Goal: Understand process/instructions

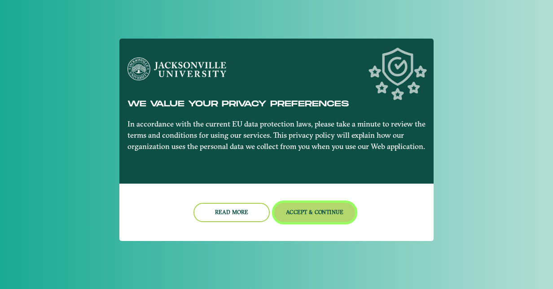
click at [316, 210] on button "Accept & Continue" at bounding box center [314, 212] width 81 height 19
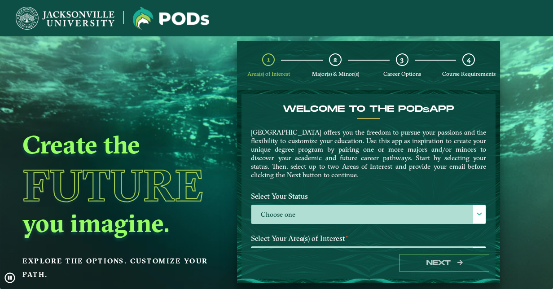
click at [476, 207] on div at bounding box center [479, 214] width 13 height 18
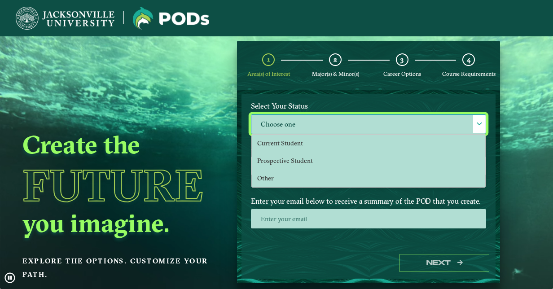
scroll to position [91, 0]
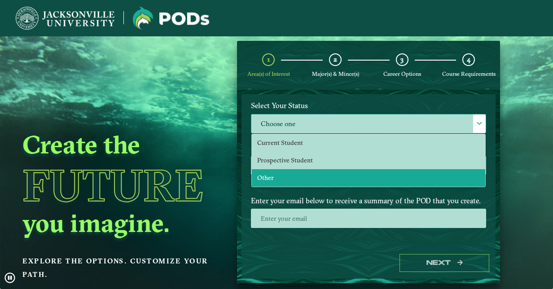
click at [293, 176] on li "Other" at bounding box center [368, 178] width 233 height 18
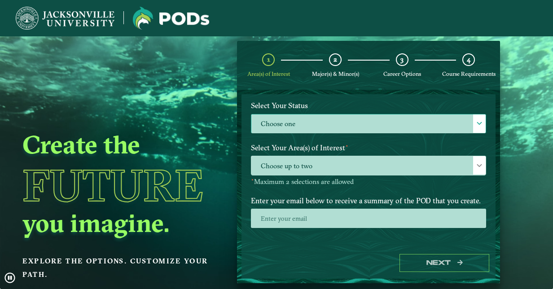
select select "[object Object]"
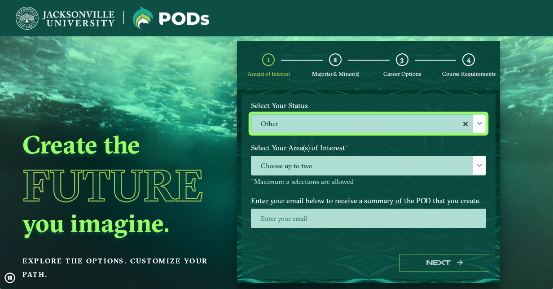
scroll to position [105, 0]
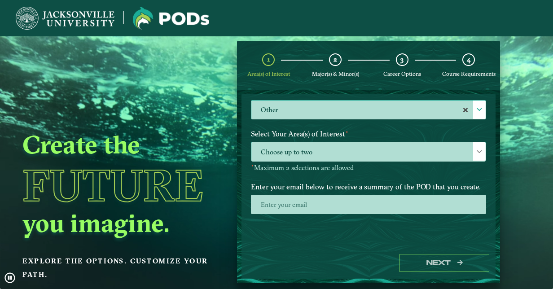
click at [479, 153] on div at bounding box center [479, 151] width 13 height 18
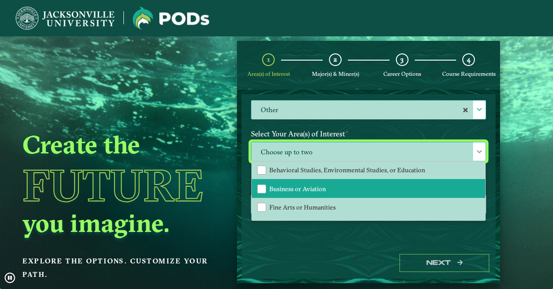
scroll to position [0, 0]
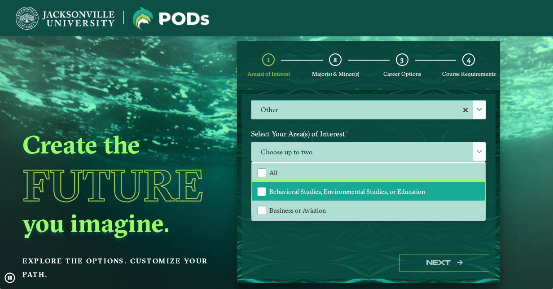
click at [350, 186] on li "Behavioral Studies, Environmental Studies, or Education" at bounding box center [368, 191] width 233 height 19
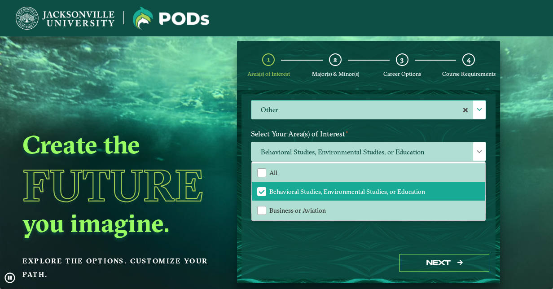
drag, startPoint x: 349, startPoint y: 260, endPoint x: 292, endPoint y: 248, distance: 58.4
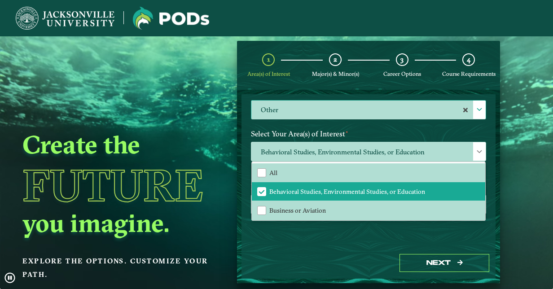
click at [292, 248] on div "Welcome to the POD s app [GEOGRAPHIC_DATA] offers you the freedom to pursue you…" at bounding box center [368, 186] width 254 height 184
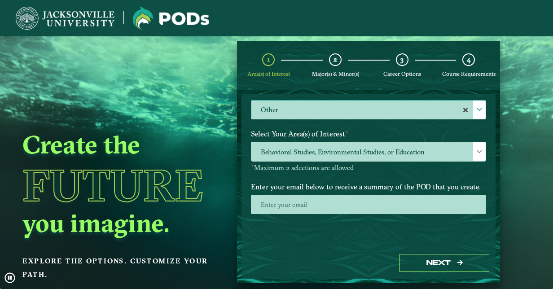
click at [417, 181] on label "Enter your email below to receive a summary of the POD that you create." at bounding box center [368, 186] width 249 height 17
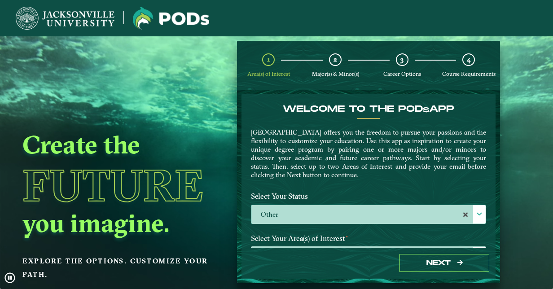
click at [419, 209] on label "Other" at bounding box center [368, 214] width 234 height 19
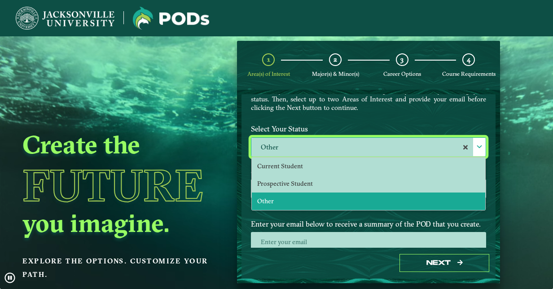
scroll to position [70, 0]
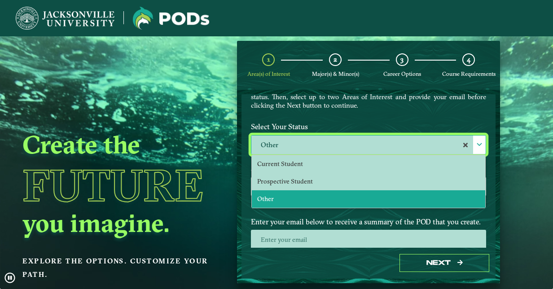
click at [331, 201] on li "Other" at bounding box center [368, 199] width 233 height 18
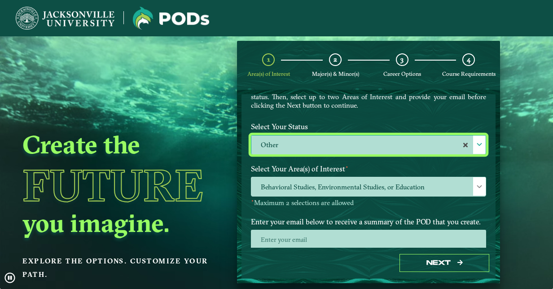
scroll to position [105, 0]
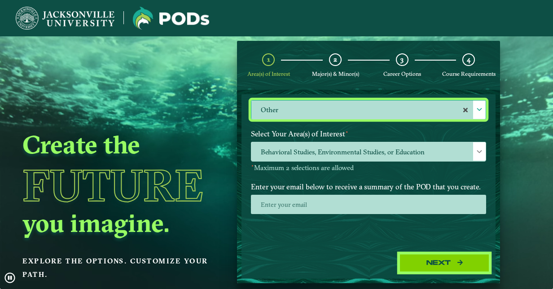
click at [444, 261] on button "Next" at bounding box center [445, 263] width 90 height 18
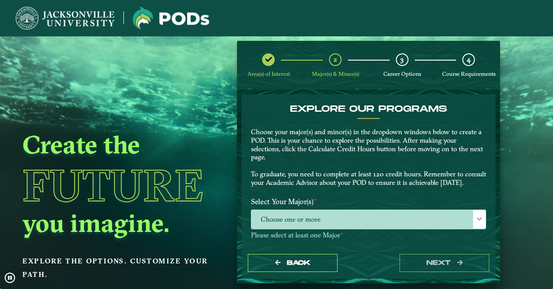
scroll to position [60, 0]
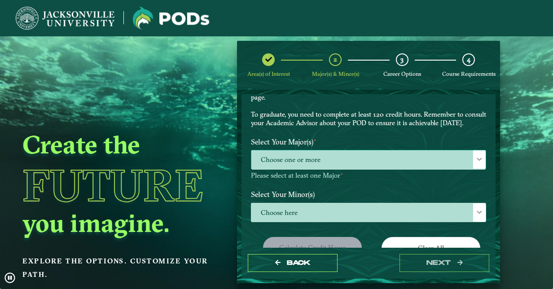
click at [467, 170] on span "Choose one or more" at bounding box center [368, 159] width 234 height 19
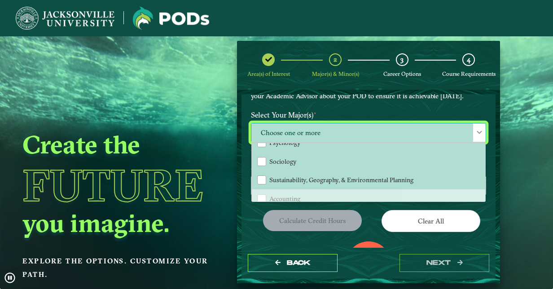
scroll to position [87, 0]
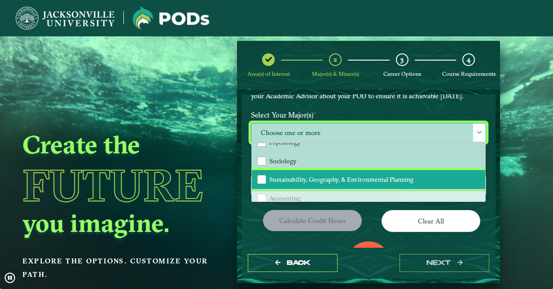
click at [350, 184] on span "Sustainability, Geography, & Environmental Planning" at bounding box center [341, 180] width 144 height 8
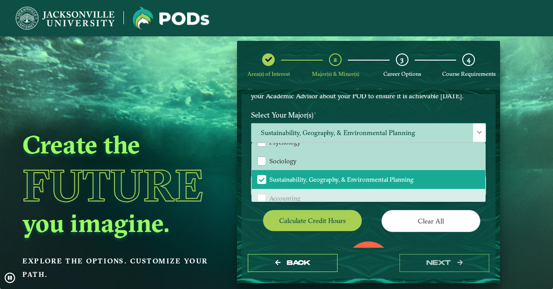
click at [475, 137] on div at bounding box center [479, 132] width 13 height 18
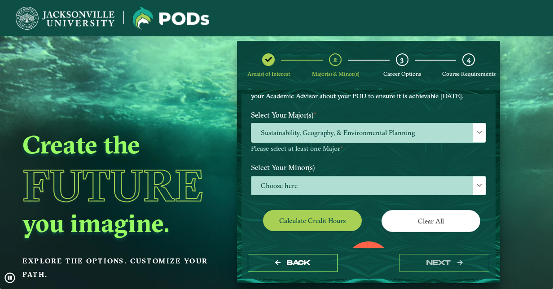
click at [468, 195] on span "Choose here" at bounding box center [368, 185] width 234 height 19
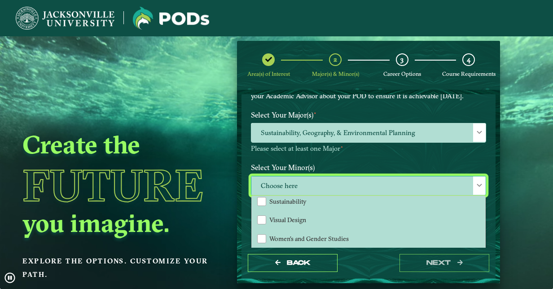
scroll to position [973, 0]
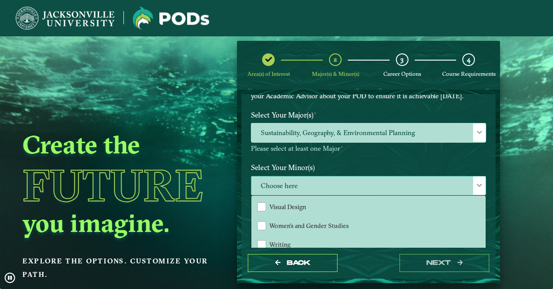
click at [479, 191] on div at bounding box center [479, 185] width 13 height 18
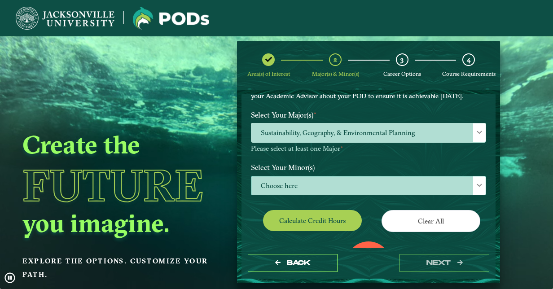
click at [479, 191] on div at bounding box center [479, 185] width 13 height 18
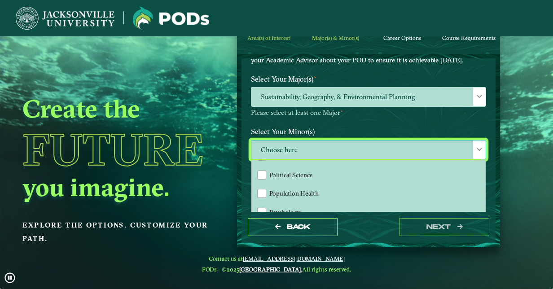
scroll to position [764, 0]
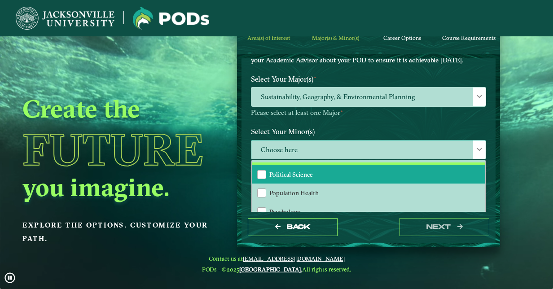
click at [290, 179] on span "Political Science" at bounding box center [291, 175] width 44 height 8
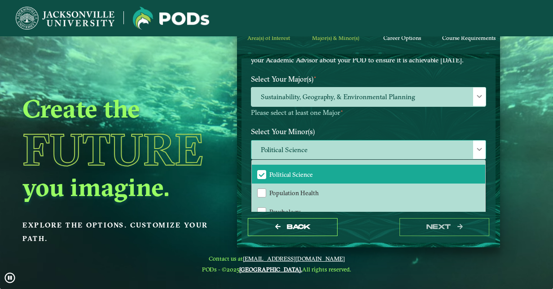
click at [476, 153] on span at bounding box center [479, 149] width 6 height 6
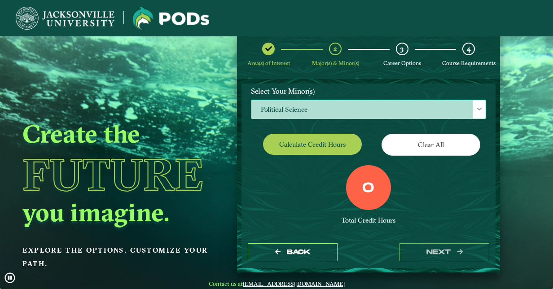
scroll to position [150, 0]
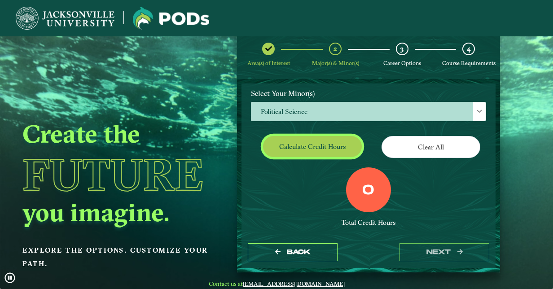
click at [293, 151] on button "Calculate credit hours" at bounding box center [312, 146] width 99 height 21
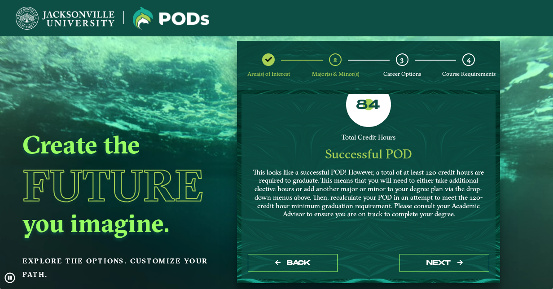
scroll to position [253, 0]
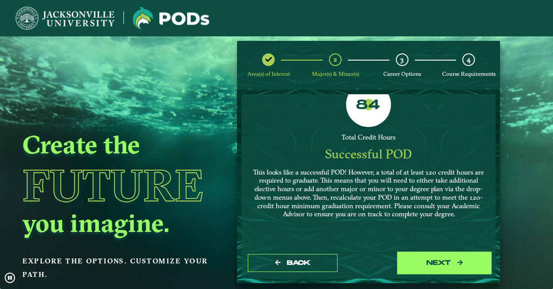
click at [438, 260] on button "next" at bounding box center [445, 263] width 90 height 18
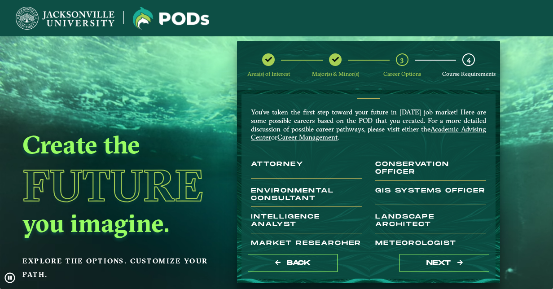
scroll to position [0, 0]
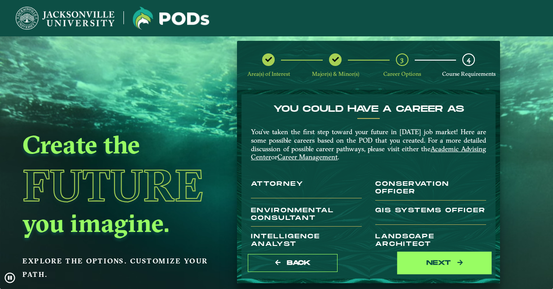
click at [452, 263] on button "next" at bounding box center [445, 263] width 90 height 18
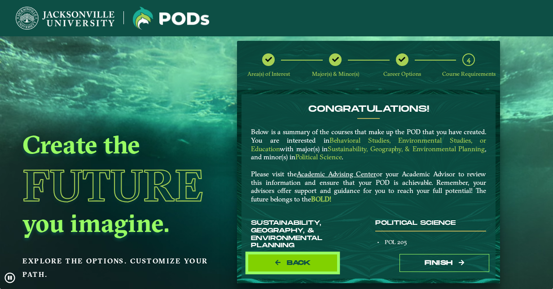
click at [296, 262] on span "Back" at bounding box center [299, 263] width 24 height 8
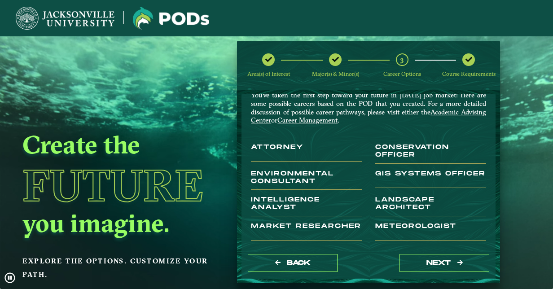
scroll to position [38, 0]
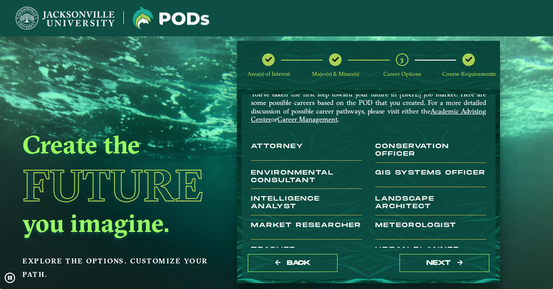
click at [282, 172] on h3 "Environmental Consultant" at bounding box center [306, 179] width 111 height 20
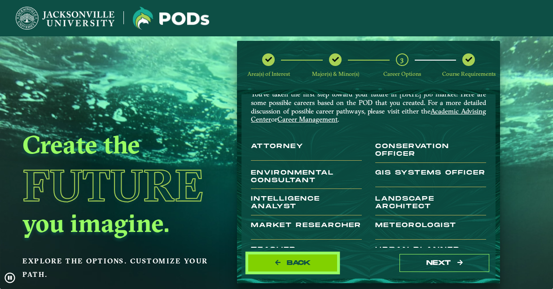
click at [290, 258] on button "Back" at bounding box center [293, 263] width 90 height 18
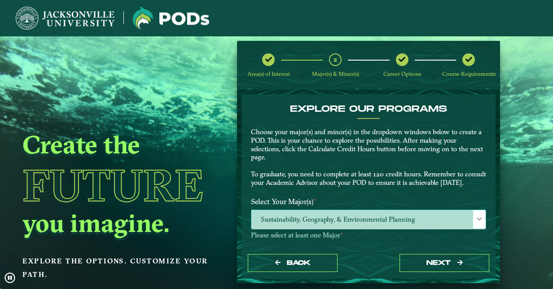
click at [400, 229] on span "Sustainability, Geography, & Environmental Planning" at bounding box center [368, 219] width 234 height 19
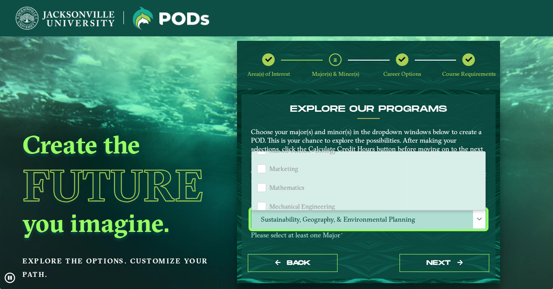
scroll to position [786, 0]
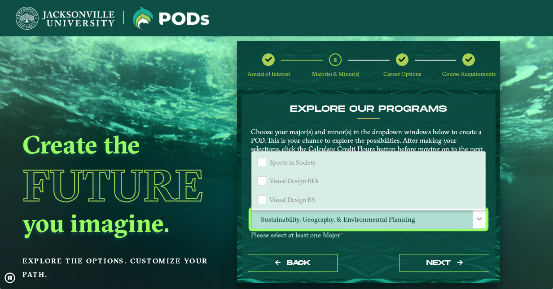
click at [385, 144] on p "Choose your major(s) and minor(s) in the dropdown windows below to create a POD…" at bounding box center [368, 157] width 235 height 59
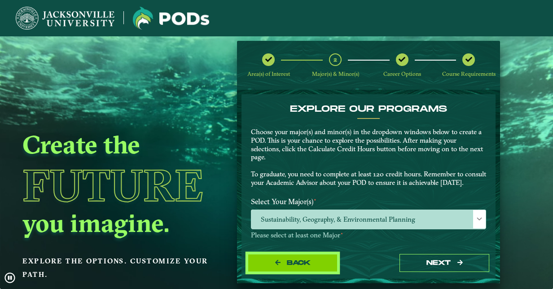
click at [303, 259] on span "Back" at bounding box center [299, 263] width 24 height 8
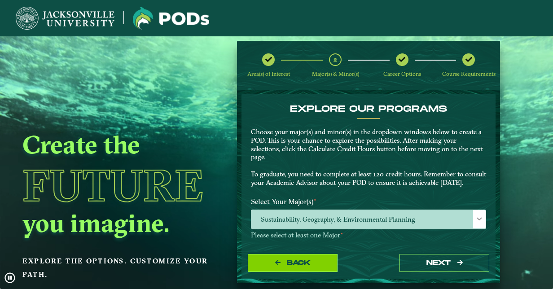
select select "[object Object]"
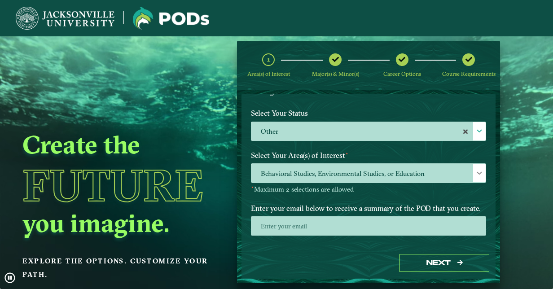
scroll to position [84, 0]
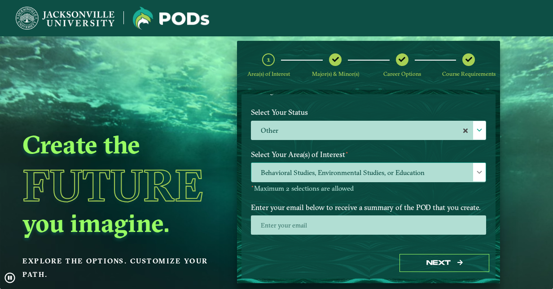
click at [473, 168] on div at bounding box center [479, 172] width 13 height 18
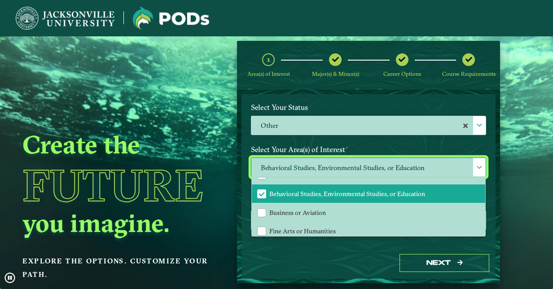
scroll to position [0, 0]
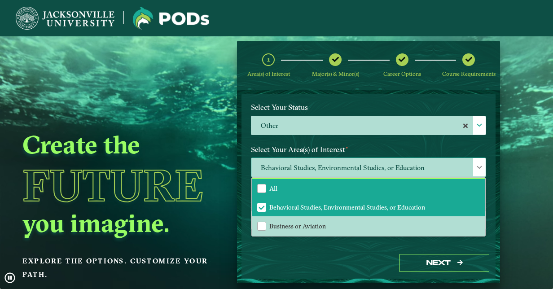
click at [354, 184] on li "All" at bounding box center [368, 188] width 233 height 19
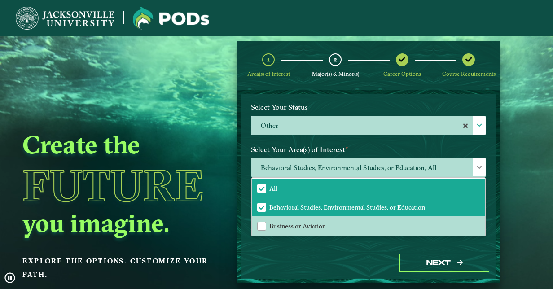
click at [476, 169] on span at bounding box center [479, 167] width 6 height 6
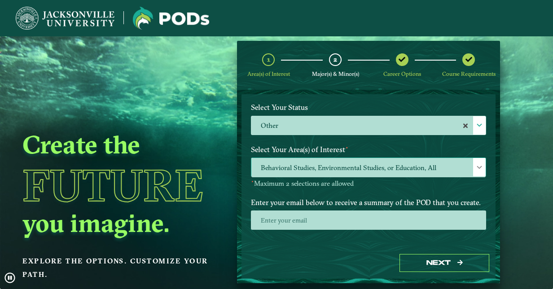
click at [473, 173] on div at bounding box center [479, 167] width 13 height 18
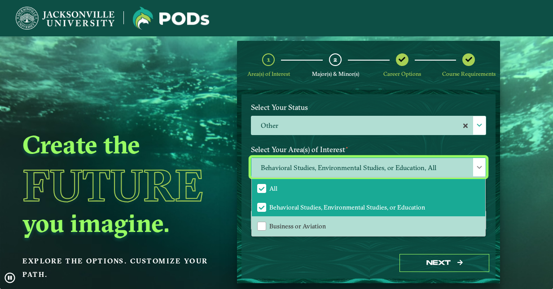
click at [261, 187] on span "All" at bounding box center [262, 188] width 8 height 8
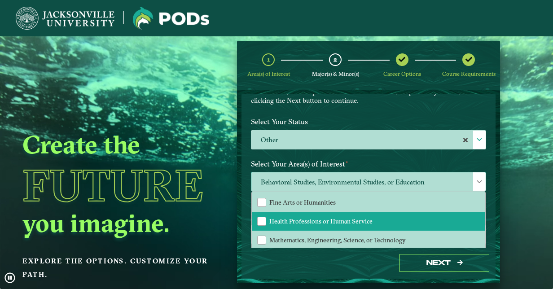
scroll to position [41, 0]
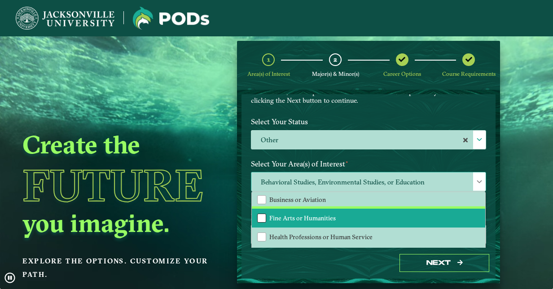
click at [263, 214] on div "Fine Arts or Humanities" at bounding box center [261, 218] width 9 height 9
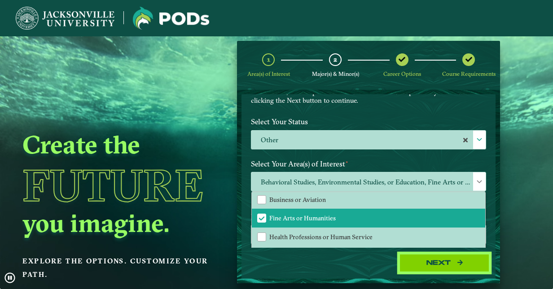
click at [417, 262] on button "Next" at bounding box center [445, 263] width 90 height 18
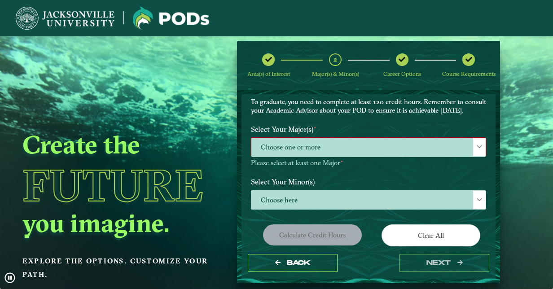
scroll to position [75, 0]
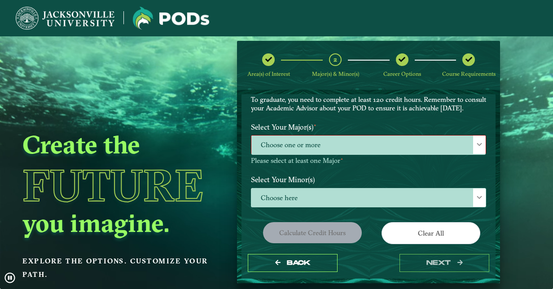
click at [479, 154] on div at bounding box center [479, 145] width 13 height 18
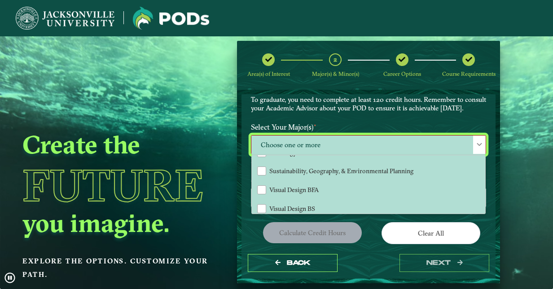
scroll to position [295, 0]
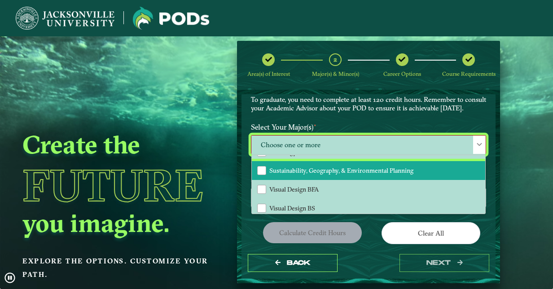
click at [371, 175] on span "Sustainability, Geography, & Environmental Planning" at bounding box center [341, 171] width 144 height 8
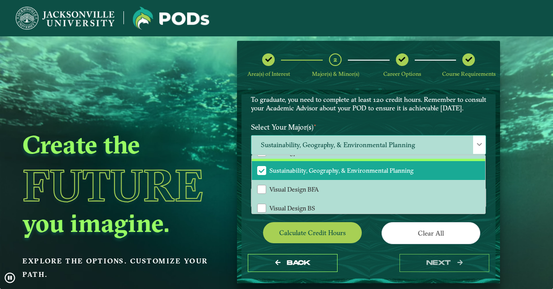
click at [371, 175] on span "Sustainability, Geography, & Environmental Planning" at bounding box center [341, 171] width 144 height 8
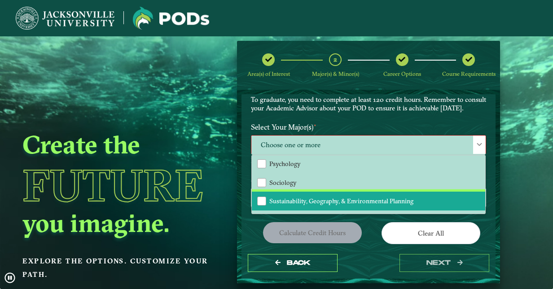
scroll to position [262, 0]
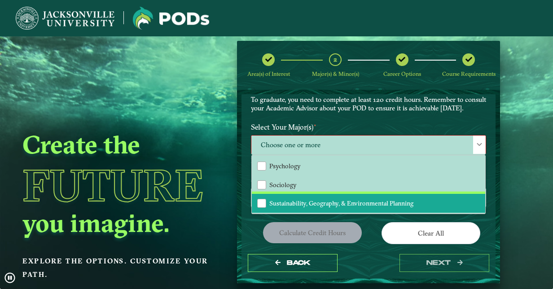
click at [257, 206] on li "Sustainability, Geography, & Environmental Planning" at bounding box center [368, 203] width 233 height 19
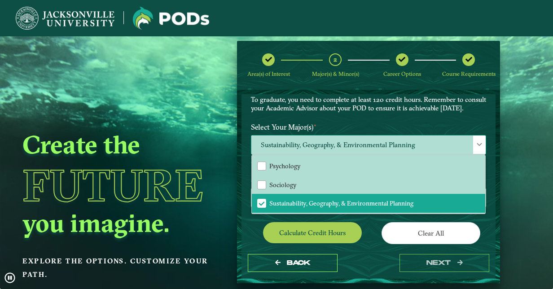
click at [468, 149] on span "Sustainability, Geography, & Environmental Planning" at bounding box center [368, 145] width 234 height 19
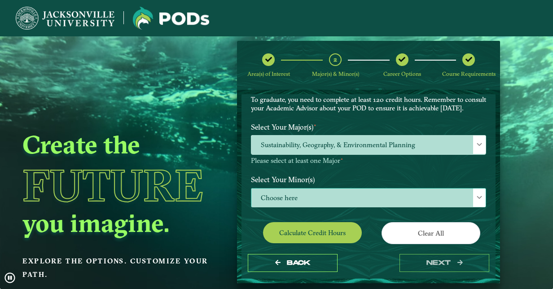
click at [473, 207] on div at bounding box center [479, 198] width 13 height 18
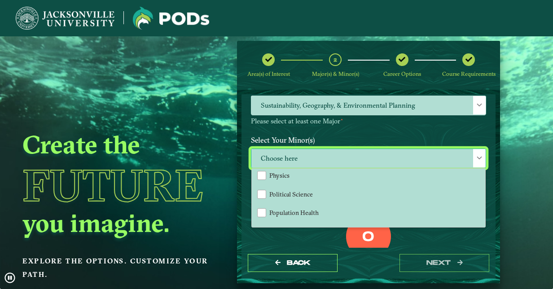
scroll to position [748, 0]
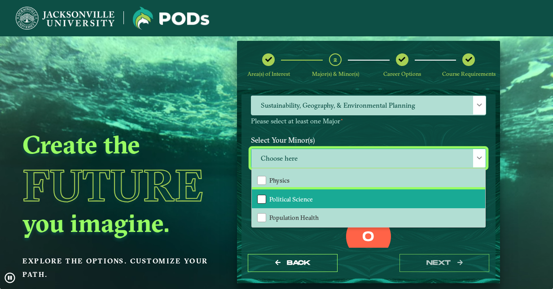
click at [263, 204] on div "Political Science" at bounding box center [261, 199] width 9 height 9
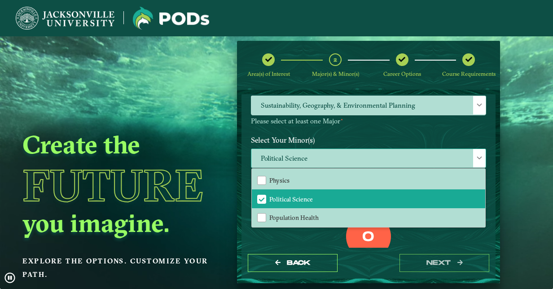
click at [477, 161] on span at bounding box center [479, 158] width 6 height 6
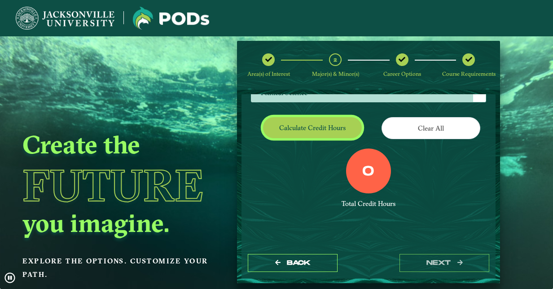
click at [285, 123] on button "Calculate credit hours" at bounding box center [312, 127] width 99 height 21
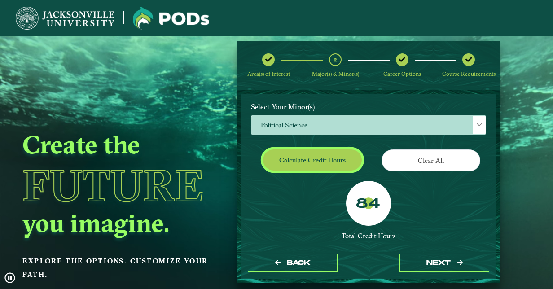
scroll to position [253, 0]
